Goal: Task Accomplishment & Management: Manage account settings

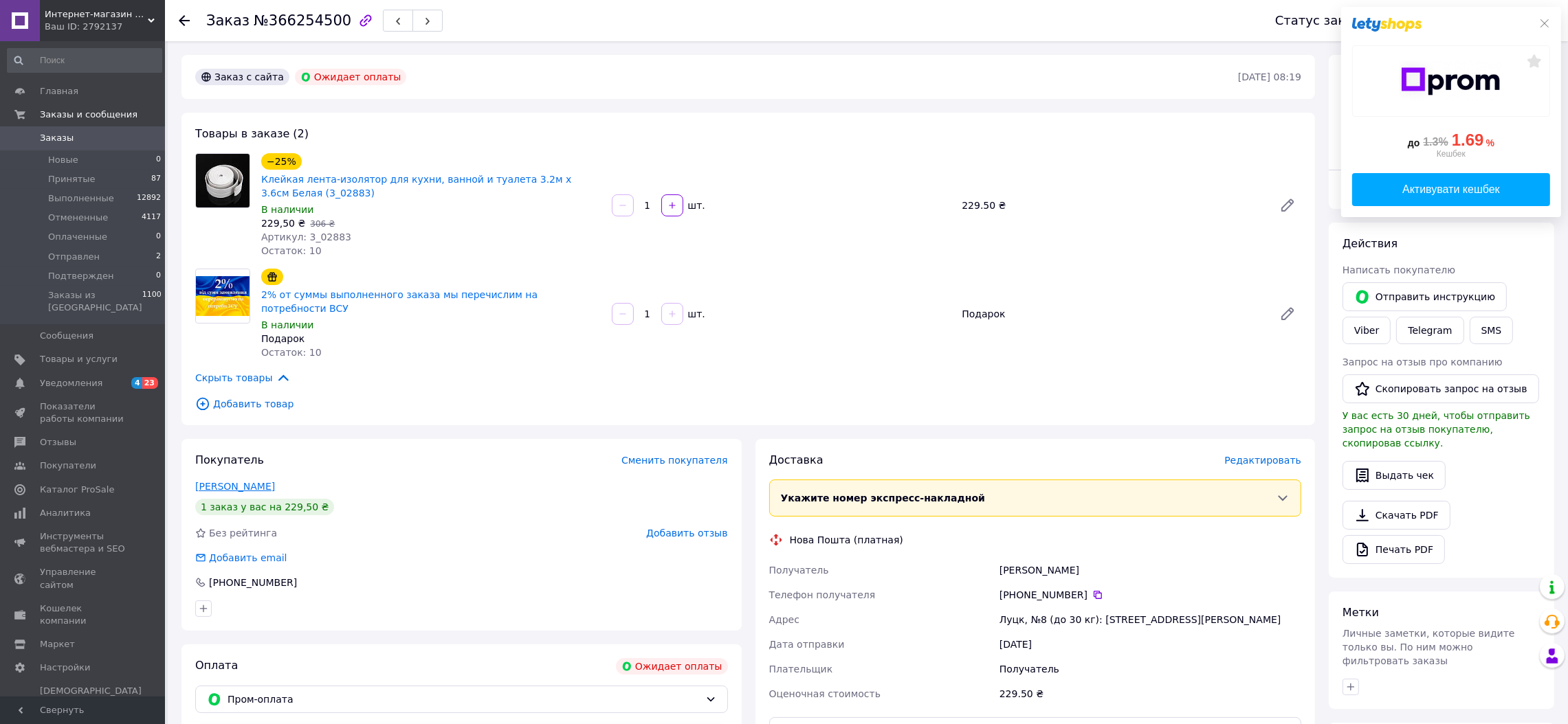
click at [249, 481] on link "Шигорін Павло" at bounding box center [236, 487] width 80 height 11
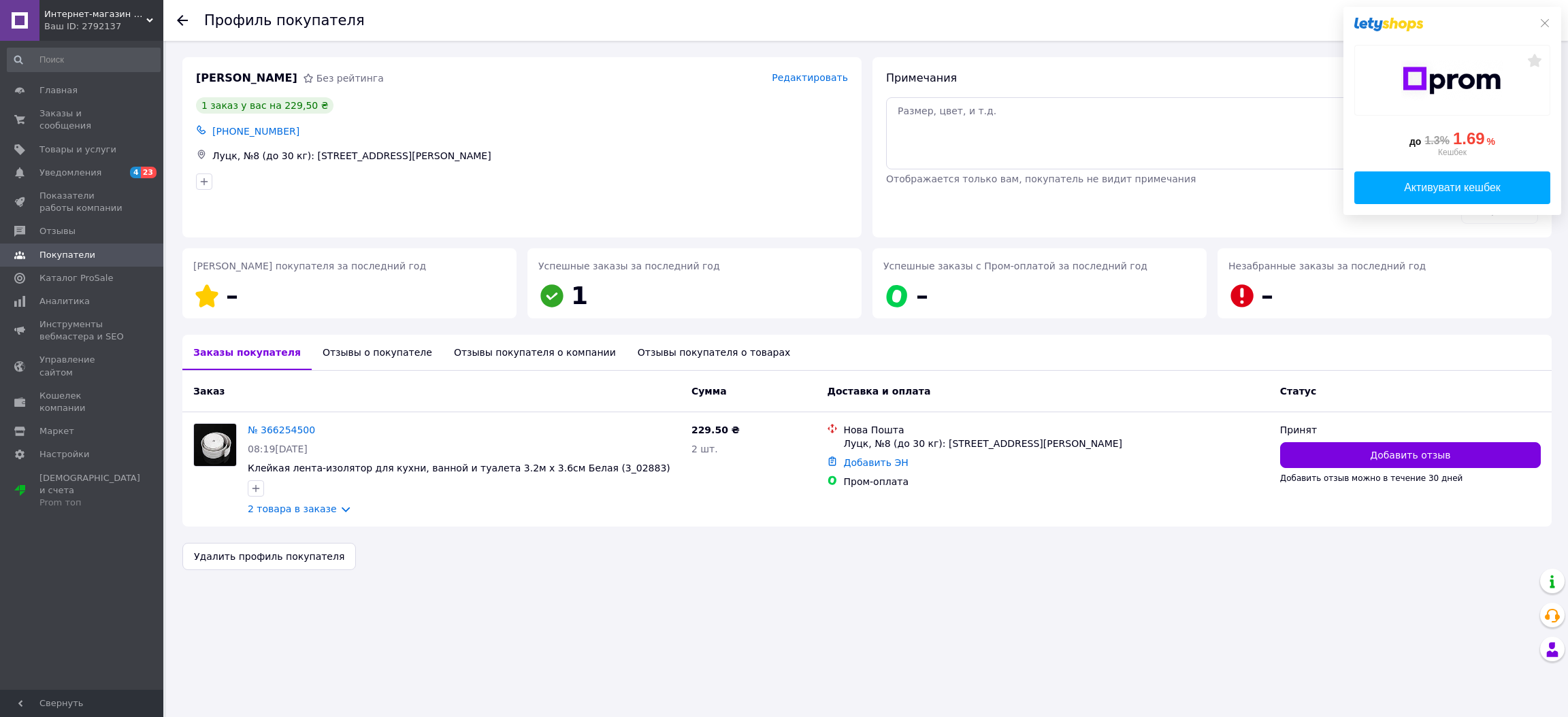
click at [358, 362] on div "Отзывы о покупателе" at bounding box center [377, 353] width 131 height 36
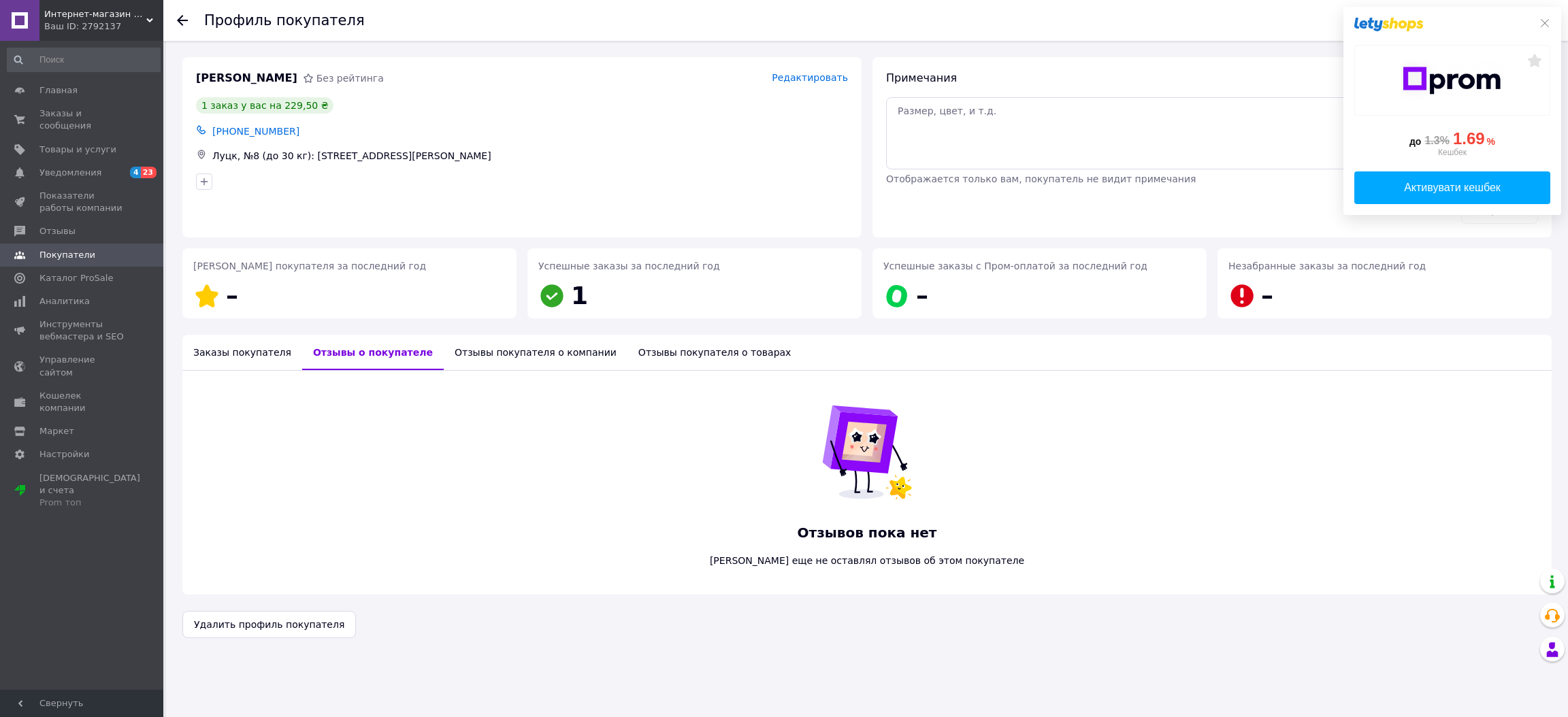
click at [228, 350] on div "Заказы покупателя" at bounding box center [242, 353] width 119 height 36
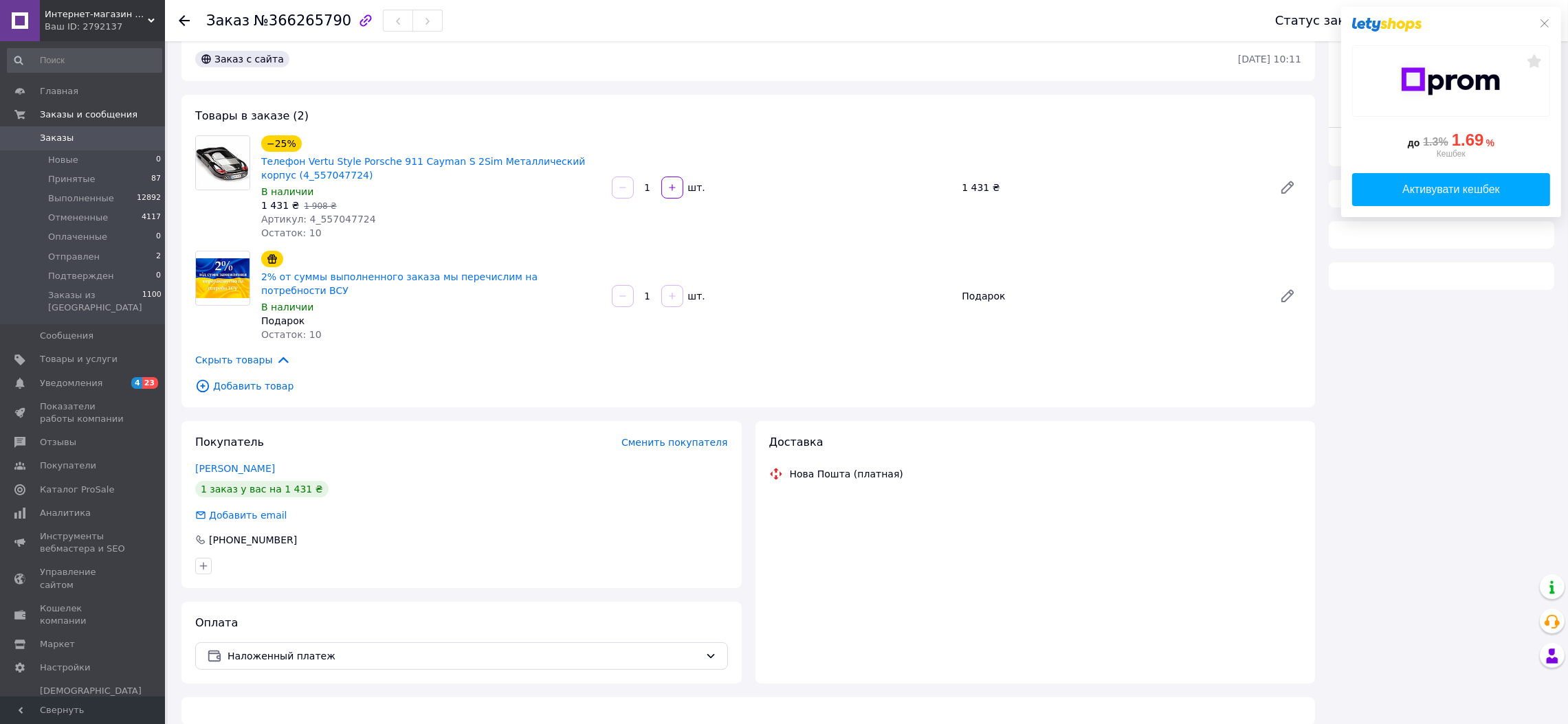
scroll to position [18, 0]
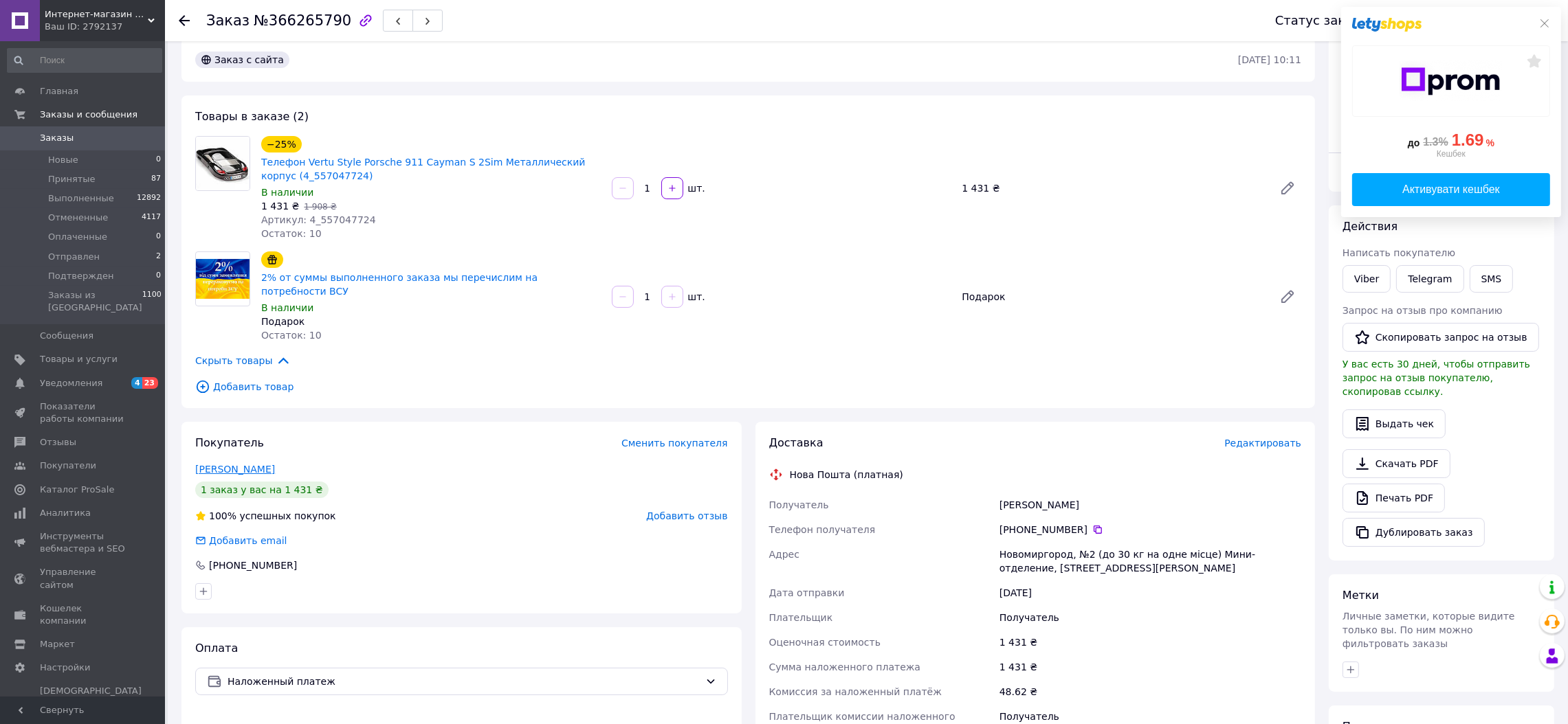
click at [261, 464] on link "[PERSON_NAME]" at bounding box center [236, 469] width 80 height 11
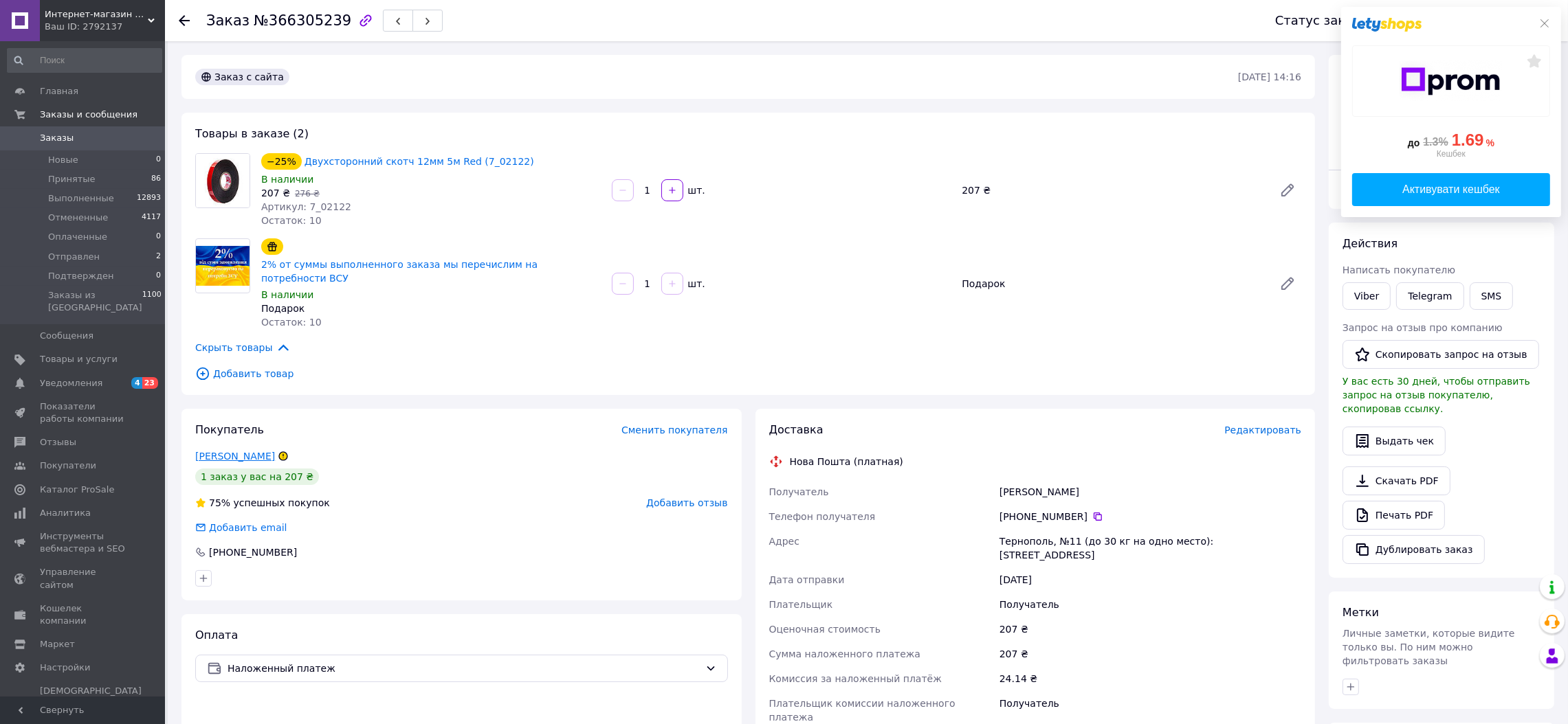
click at [237, 451] on link "Савуляк Віталій" at bounding box center [236, 456] width 80 height 11
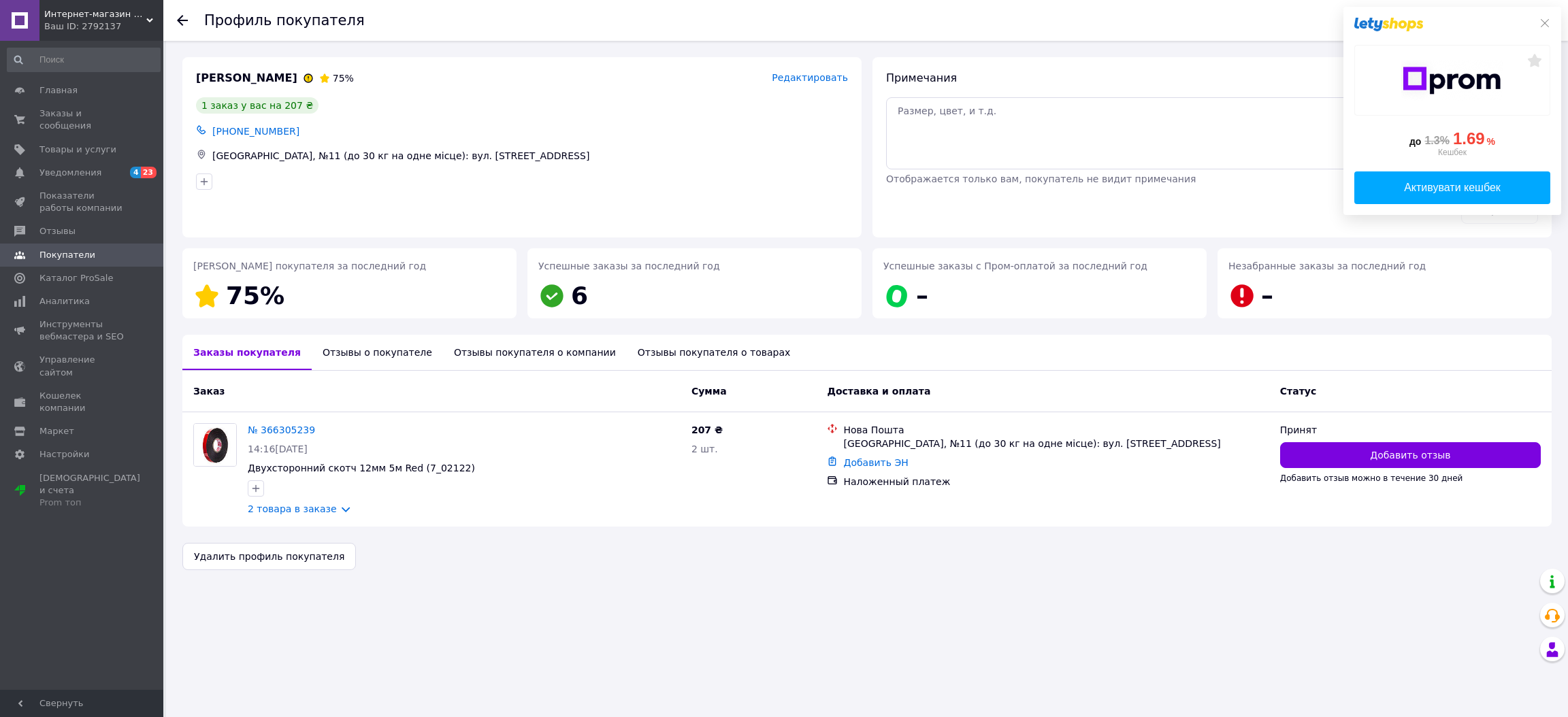
click at [390, 349] on div "Отзывы о покупателе" at bounding box center [377, 353] width 131 height 36
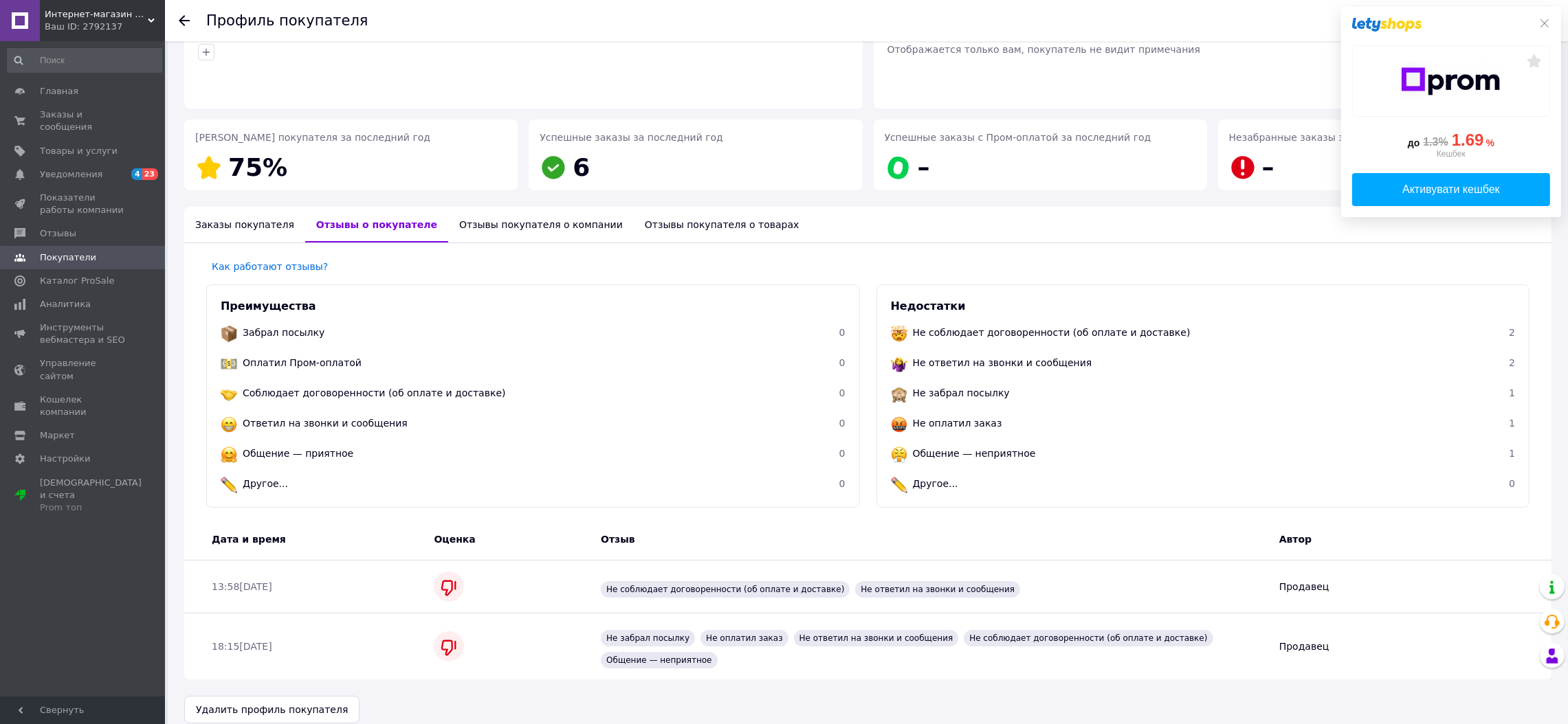
scroll to position [134, 0]
